Goal: Find specific page/section: Find specific page/section

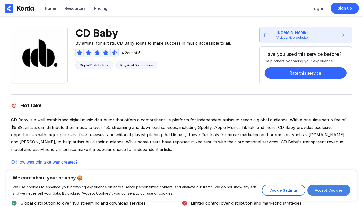
click at [335, 193] on button "Accept Cookies" at bounding box center [328, 190] width 43 height 11
checkbox input "true"
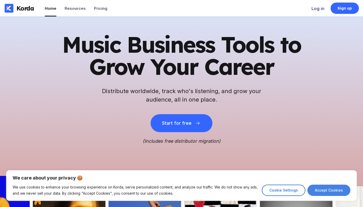
click at [338, 195] on button "Accept Cookies" at bounding box center [328, 190] width 43 height 11
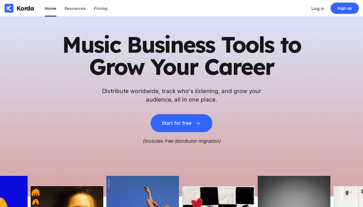
checkbox input "true"
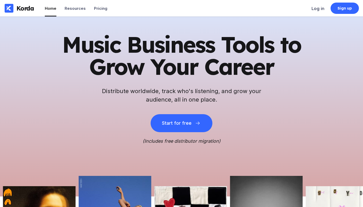
scroll to position [874, 0]
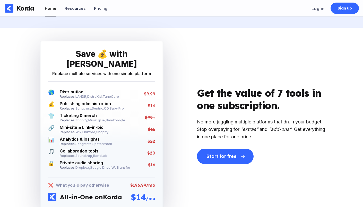
click at [118, 106] on span "CD Baby Pro" at bounding box center [114, 108] width 20 height 4
